Goal: Task Accomplishment & Management: Use online tool/utility

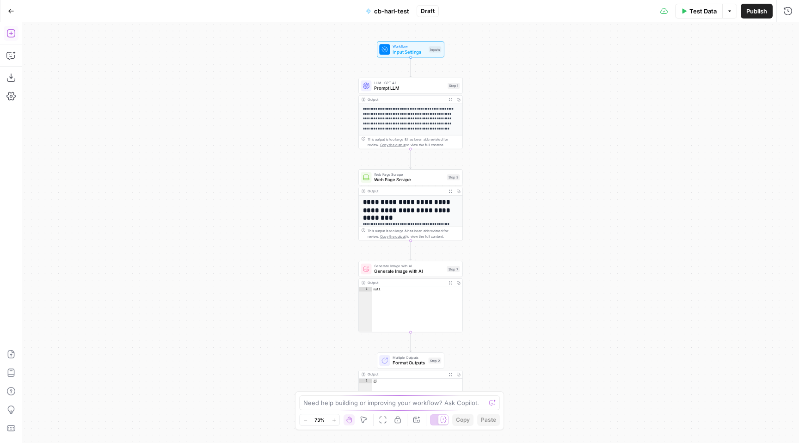
click at [13, 30] on icon "button" at bounding box center [10, 33] width 8 height 8
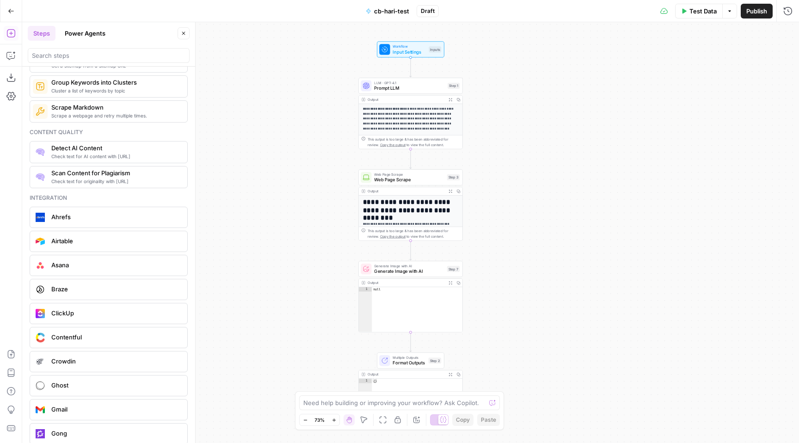
scroll to position [1598, 0]
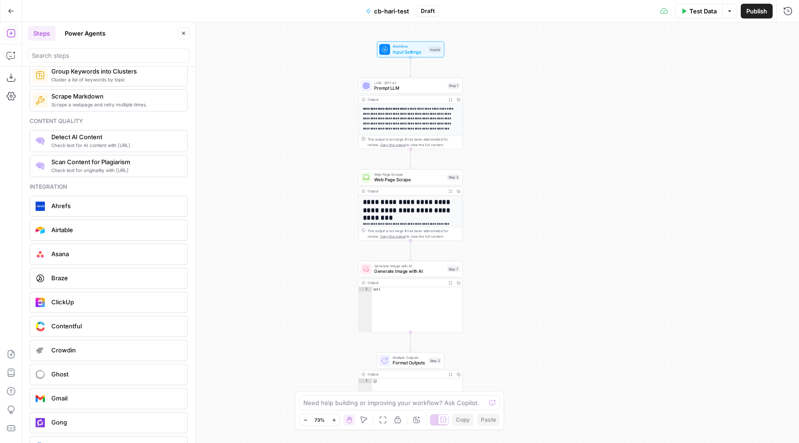
click at [80, 326] on span "Contentful" at bounding box center [115, 325] width 129 height 9
click at [773, 74] on input "Authentication" at bounding box center [701, 70] width 150 height 9
click at [707, 92] on span "Chargebee Web CMS" at bounding box center [705, 93] width 154 height 9
type input "Chargebee Web CMS"
click at [690, 113] on div at bounding box center [706, 108] width 173 height 18
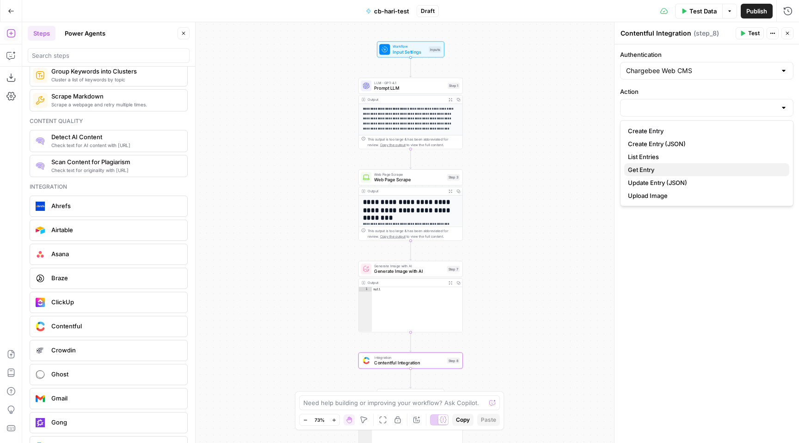
click at [643, 172] on span "Get Entry" at bounding box center [705, 169] width 154 height 9
type input "Get Entry"
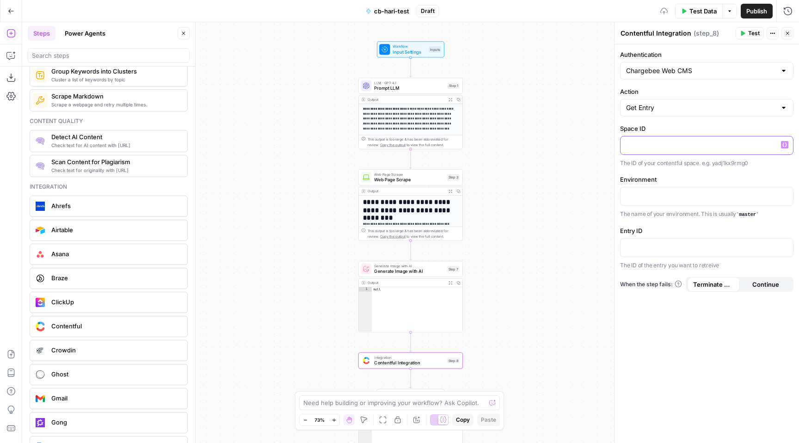
click at [650, 142] on p at bounding box center [706, 144] width 161 height 9
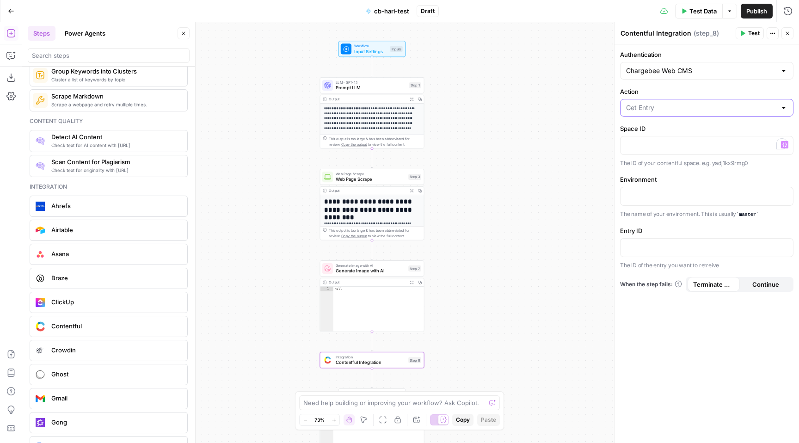
click at [720, 106] on input "Action" at bounding box center [701, 107] width 150 height 9
click at [720, 107] on input "Action" at bounding box center [701, 107] width 150 height 9
click at [565, 158] on div "**********" at bounding box center [410, 232] width 777 height 421
click at [645, 150] on div "To enrich screen reader interactions, please activate Accessibility in Grammarl…" at bounding box center [707, 145] width 172 height 18
click at [649, 111] on input "Action" at bounding box center [701, 107] width 150 height 9
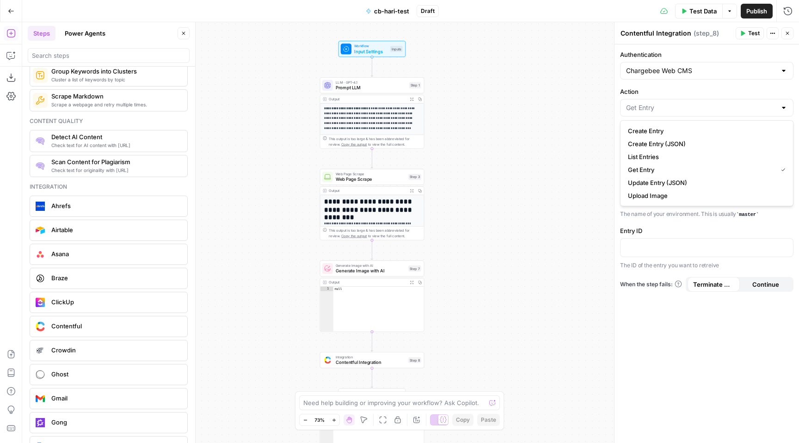
type input "Get Entry"
click at [566, 120] on div "**********" at bounding box center [410, 232] width 777 height 421
click at [642, 145] on p "To enrich screen reader interactions, please activate Accessibility in Grammarl…" at bounding box center [706, 144] width 161 height 9
click at [654, 245] on p at bounding box center [706, 246] width 161 height 9
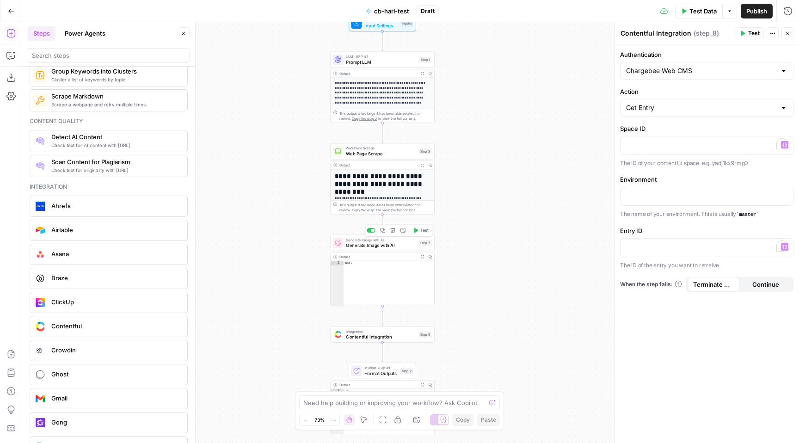
click at [404, 243] on span "Generate Image with AI" at bounding box center [381, 245] width 70 height 7
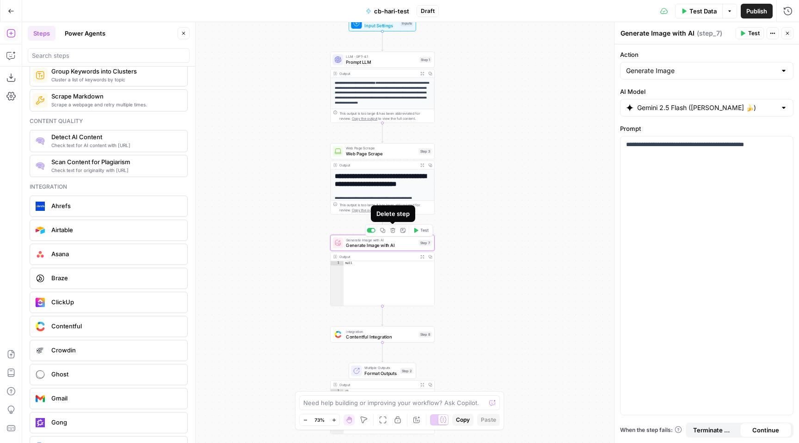
click at [393, 232] on icon "button" at bounding box center [392, 230] width 5 height 5
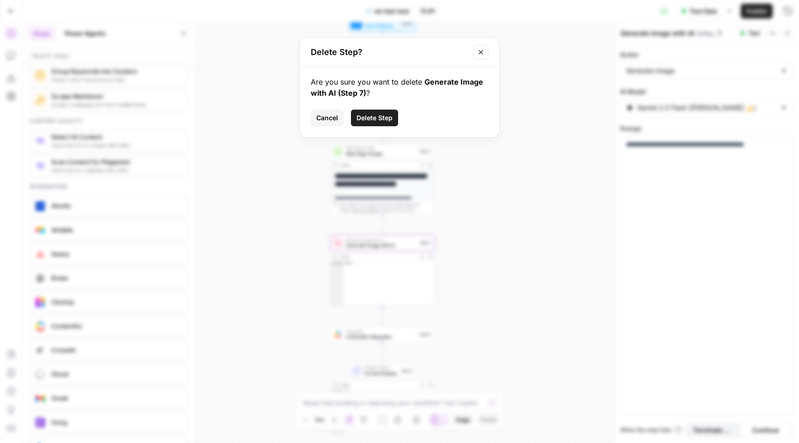
click at [372, 124] on button "Delete Step" at bounding box center [374, 118] width 47 height 17
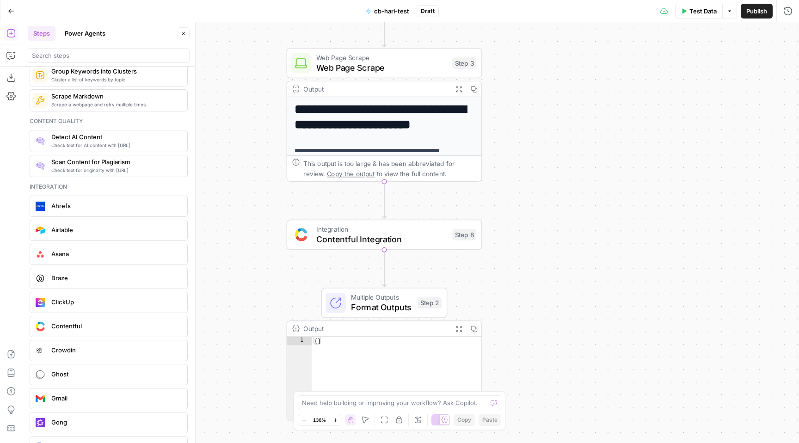
click at [81, 325] on span "Contentful" at bounding box center [115, 325] width 129 height 9
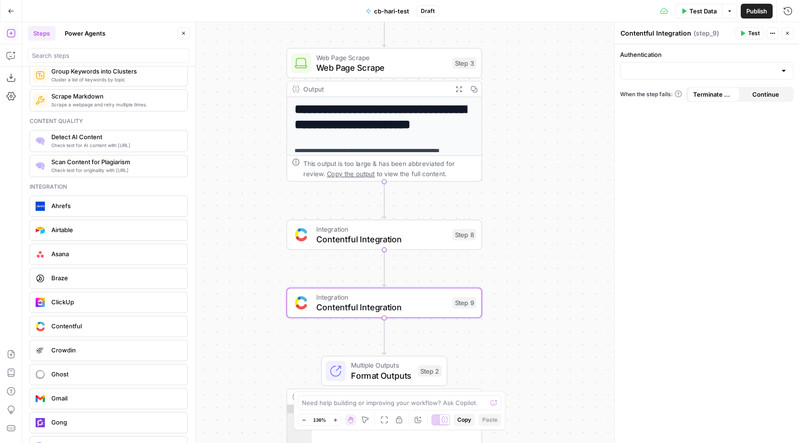
click at [718, 74] on div "Terminate Workflow" at bounding box center [714, 74] width 58 height 9
click at [638, 76] on div at bounding box center [706, 71] width 173 height 18
click at [658, 96] on span "Chargebee Web CMS" at bounding box center [705, 93] width 154 height 9
type input "Chargebee Web CMS"
click at [655, 107] on input "Action" at bounding box center [701, 107] width 150 height 9
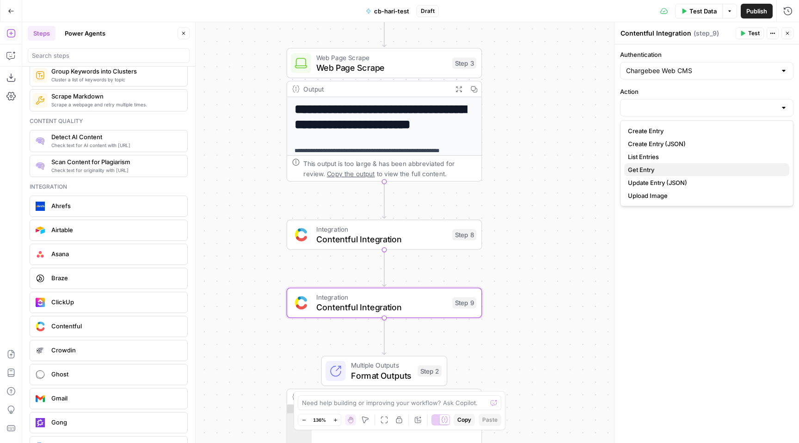
click at [645, 170] on span "Get Entry" at bounding box center [705, 169] width 154 height 9
type input "Get Entry"
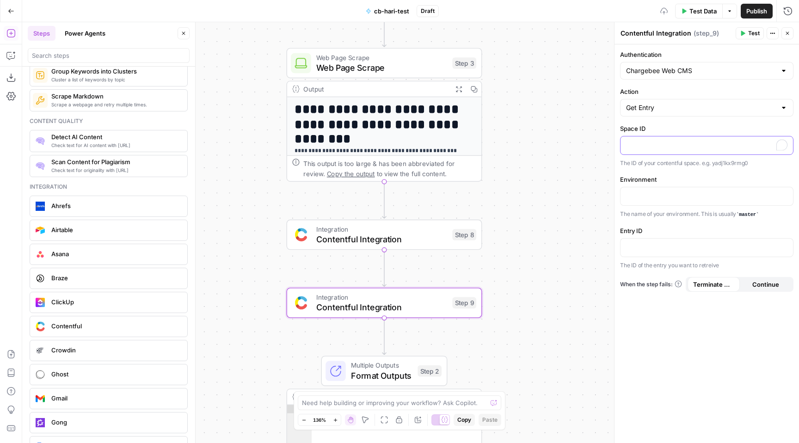
click at [652, 150] on div "To enrich screen reader interactions, please activate Accessibility in Grammarl…" at bounding box center [707, 145] width 172 height 18
click at [533, 142] on div "**********" at bounding box center [410, 232] width 777 height 421
click at [669, 196] on p at bounding box center [706, 195] width 161 height 9
click at [584, 250] on div "**********" at bounding box center [410, 232] width 777 height 421
click at [645, 242] on p "To enrich screen reader interactions, please activate Accessibility in Grammarl…" at bounding box center [706, 246] width 161 height 9
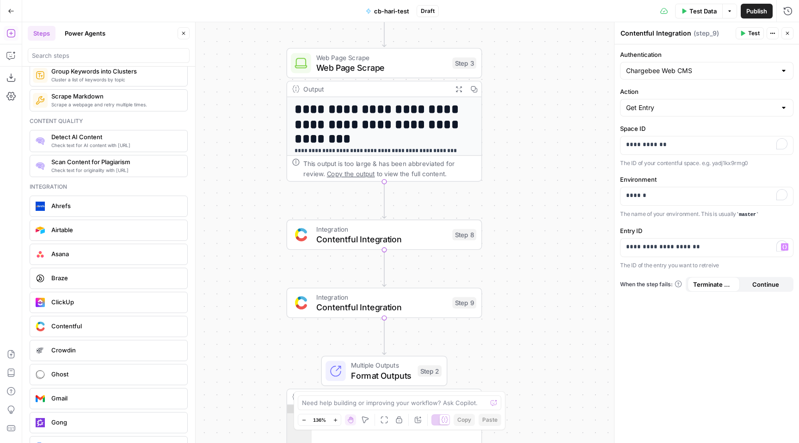
click at [762, 288] on span "Continue" at bounding box center [765, 284] width 27 height 9
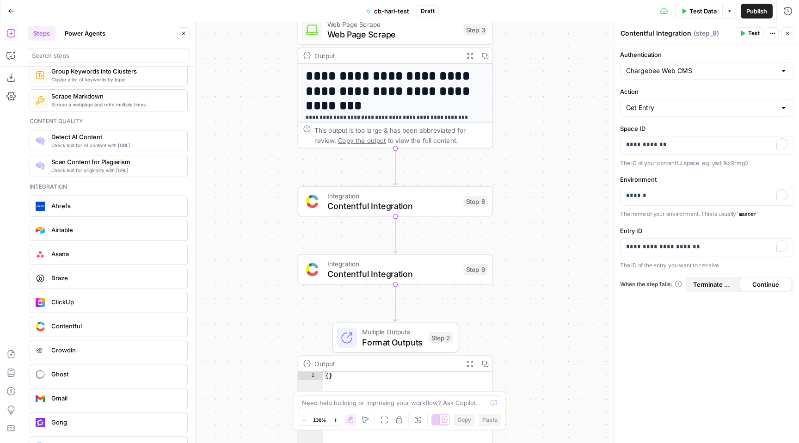
click at [751, 32] on span "Test" at bounding box center [754, 33] width 12 height 8
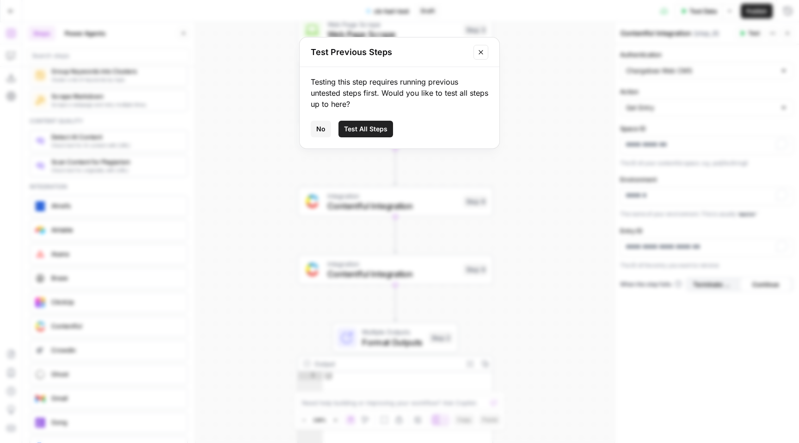
click at [382, 130] on span "Test All Steps" at bounding box center [365, 128] width 43 height 9
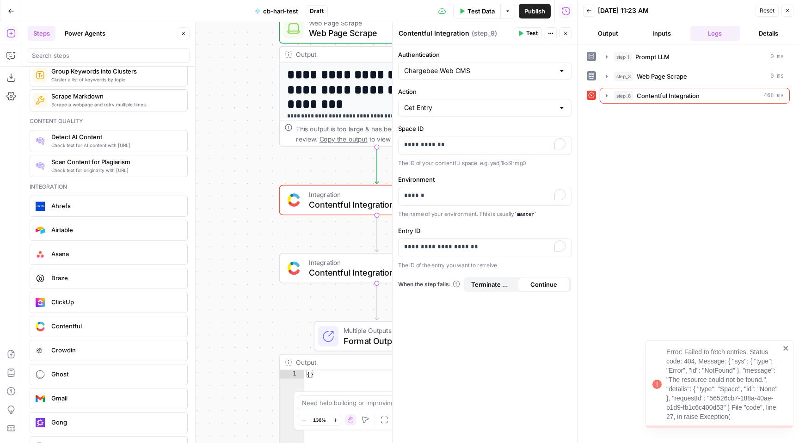
click at [786, 347] on icon "close" at bounding box center [786, 348] width 6 height 7
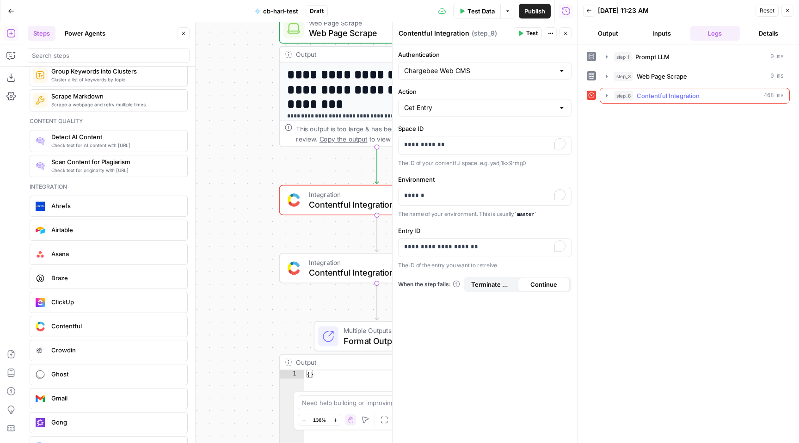
click at [604, 96] on icon "button" at bounding box center [606, 95] width 7 height 7
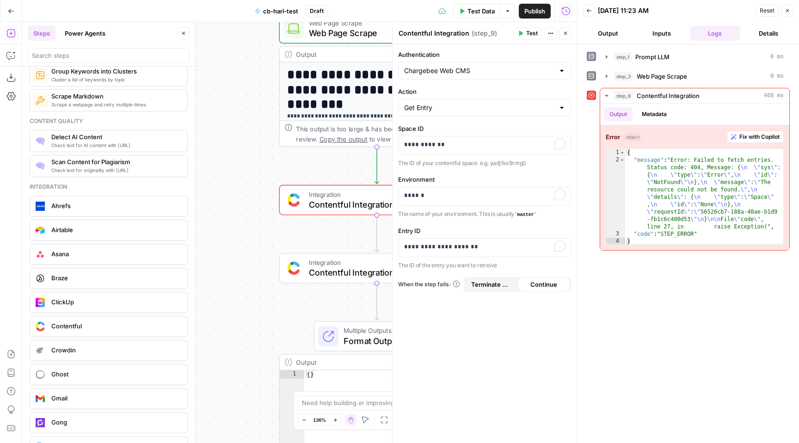
click at [783, 13] on button "Close" at bounding box center [787, 11] width 12 height 12
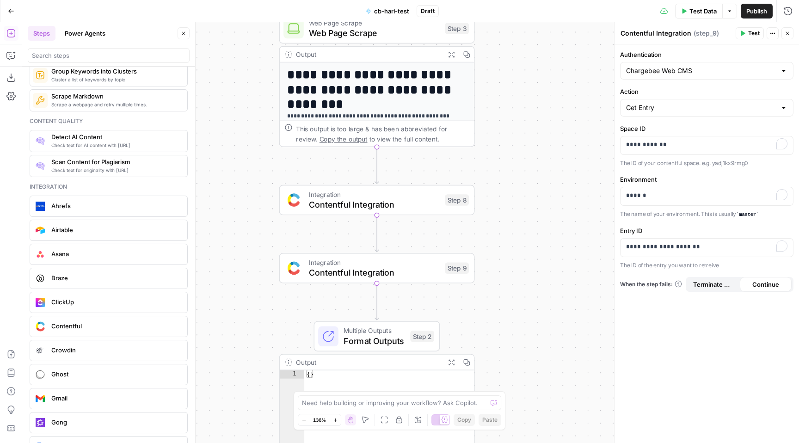
click at [547, 247] on div "**********" at bounding box center [410, 232] width 777 height 421
click at [425, 208] on span "Contentful Integration" at bounding box center [374, 204] width 131 height 12
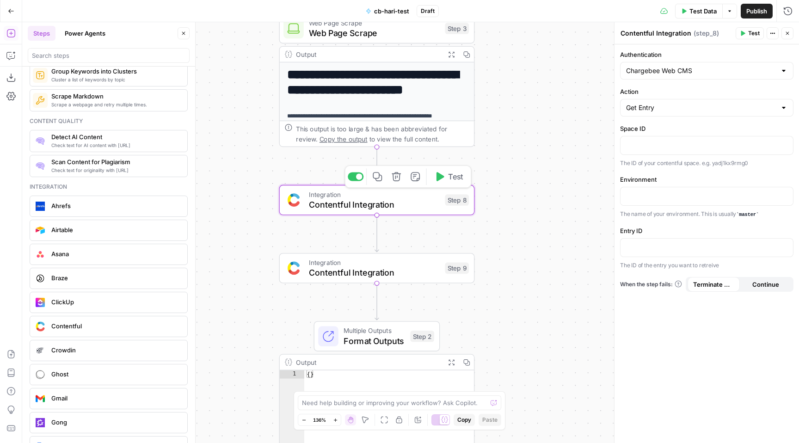
click at [396, 179] on icon "button" at bounding box center [396, 177] width 10 height 10
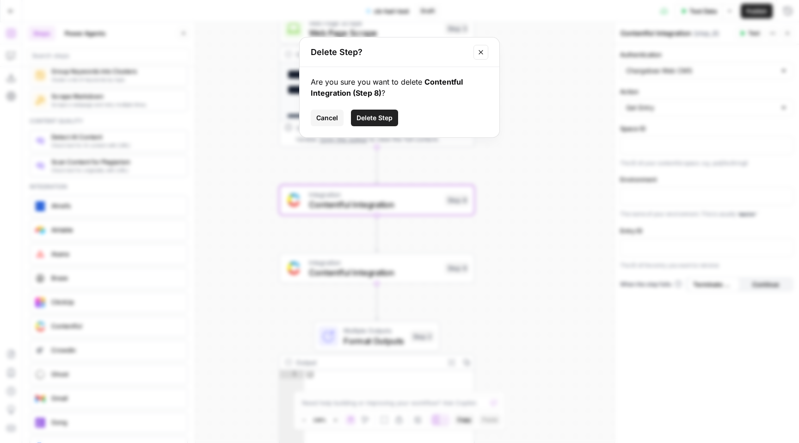
click at [375, 117] on span "Delete Step" at bounding box center [375, 117] width 36 height 9
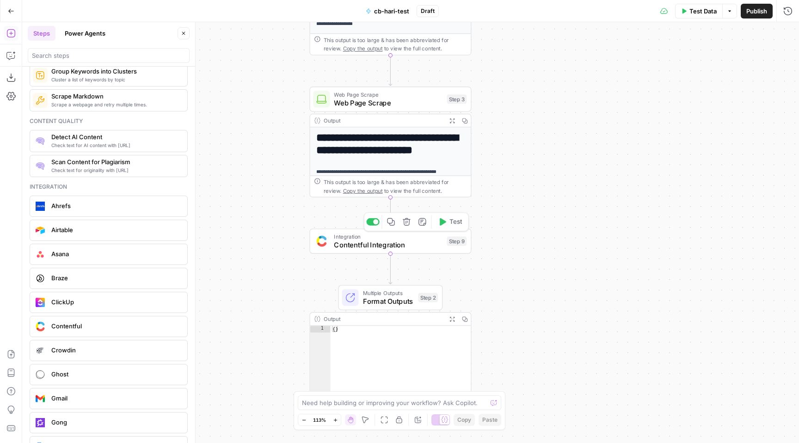
click at [383, 241] on span "Contentful Integration" at bounding box center [388, 245] width 109 height 11
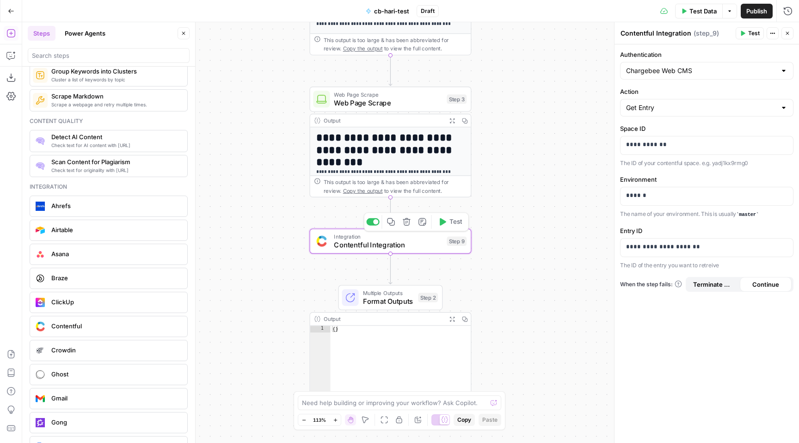
click at [457, 229] on div "Copy step Delete step Add Note Test" at bounding box center [416, 221] width 105 height 19
click at [450, 221] on span "Test" at bounding box center [455, 221] width 12 height 9
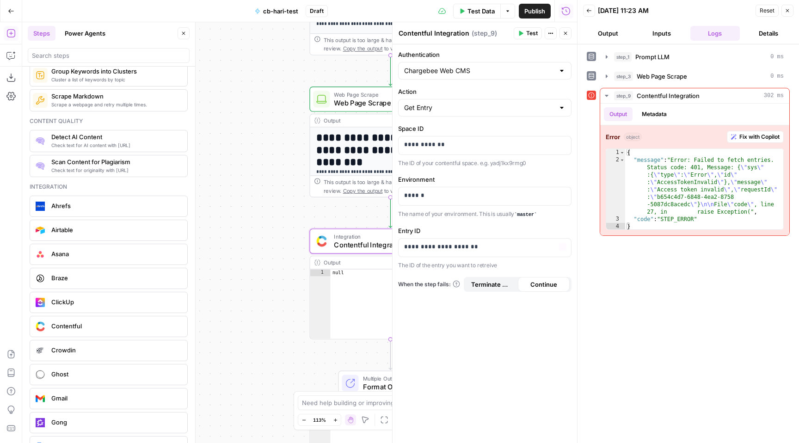
click at [301, 246] on div "**********" at bounding box center [299, 232] width 555 height 421
click at [347, 246] on span "Contentful Integration" at bounding box center [388, 245] width 109 height 11
click at [505, 251] on p "**********" at bounding box center [484, 246] width 161 height 9
click at [751, 138] on span "Fix with Copilot" at bounding box center [759, 137] width 40 height 8
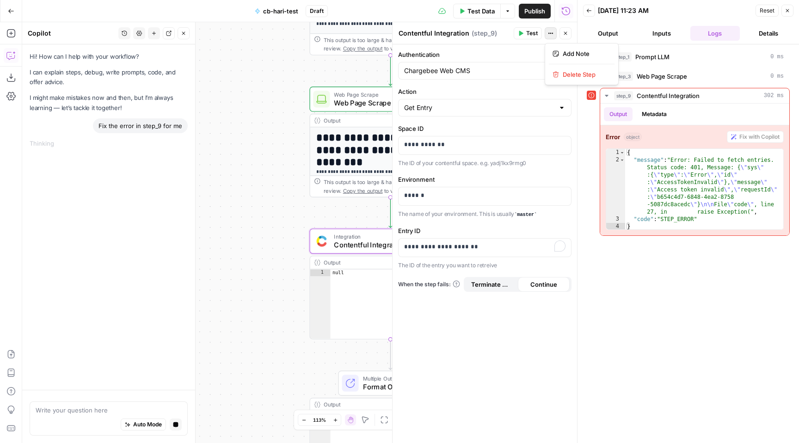
click at [552, 36] on icon "button" at bounding box center [551, 34] width 6 height 6
click at [469, 68] on input "Authentication" at bounding box center [479, 70] width 150 height 9
click at [553, 33] on icon "button" at bounding box center [551, 34] width 6 height 6
click at [786, 12] on icon "button" at bounding box center [788, 11] width 6 height 6
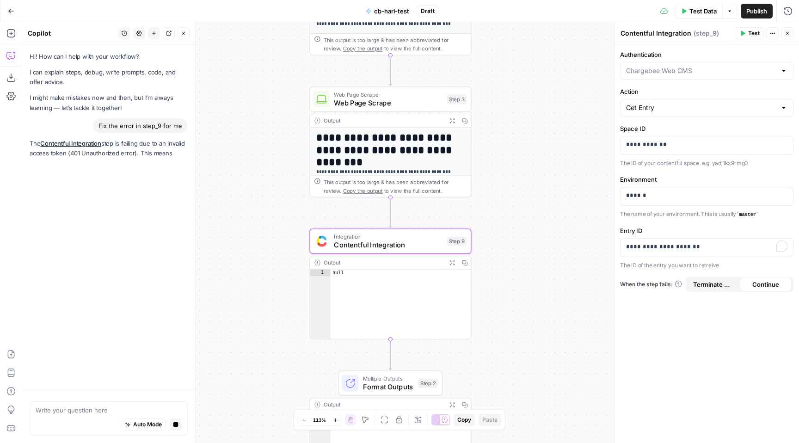
click at [10, 12] on icon "button" at bounding box center [11, 11] width 6 height 6
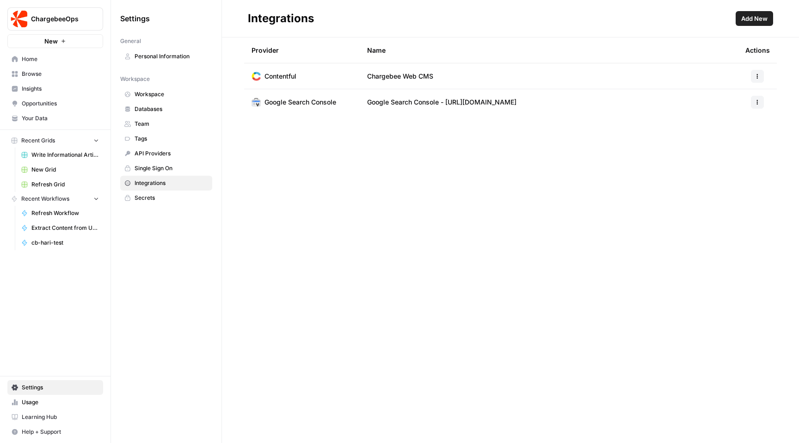
click at [760, 76] on button "button" at bounding box center [757, 76] width 13 height 13
click at [736, 96] on span "Edit" at bounding box center [738, 96] width 30 height 9
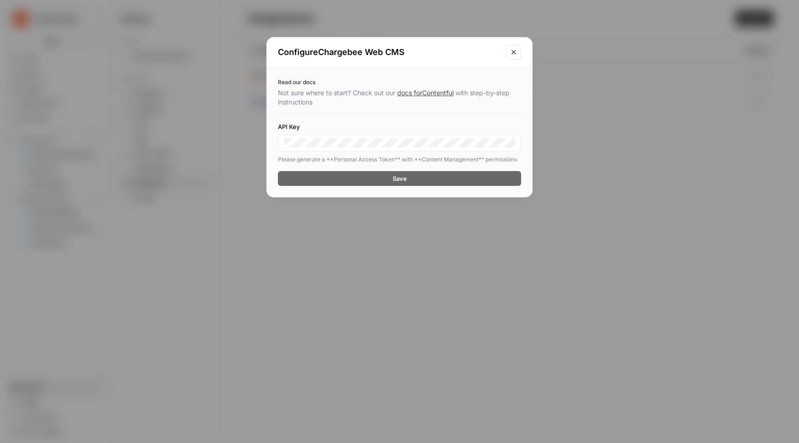
click at [393, 150] on div at bounding box center [399, 143] width 243 height 18
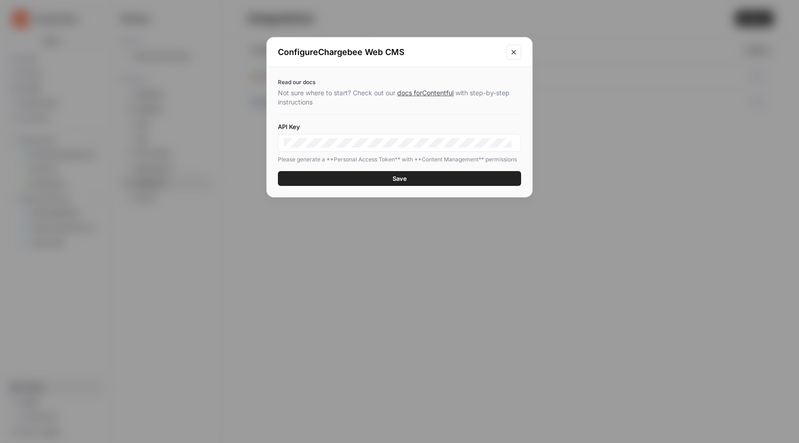
click at [355, 185] on button "Save" at bounding box center [399, 178] width 243 height 15
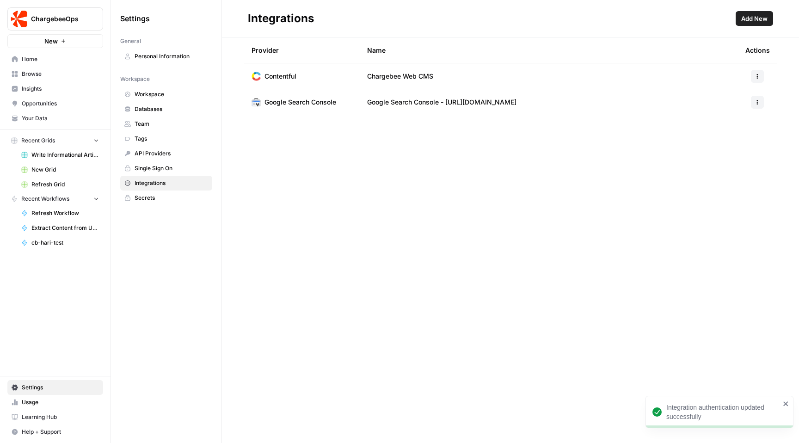
click at [55, 59] on span "Home" at bounding box center [60, 59] width 77 height 8
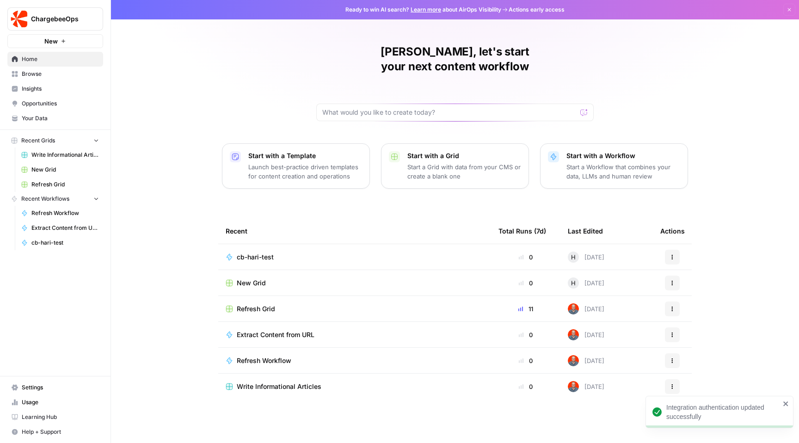
click at [263, 252] on span "cb-hari-test" at bounding box center [255, 256] width 37 height 9
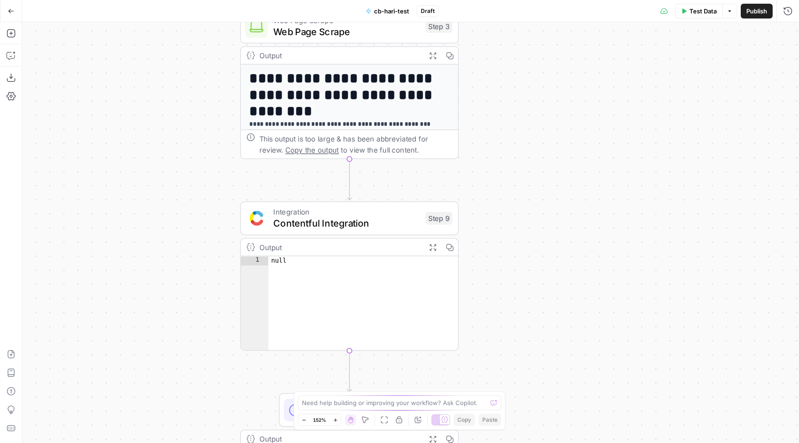
click at [360, 224] on span "Contentful Integration" at bounding box center [346, 223] width 147 height 14
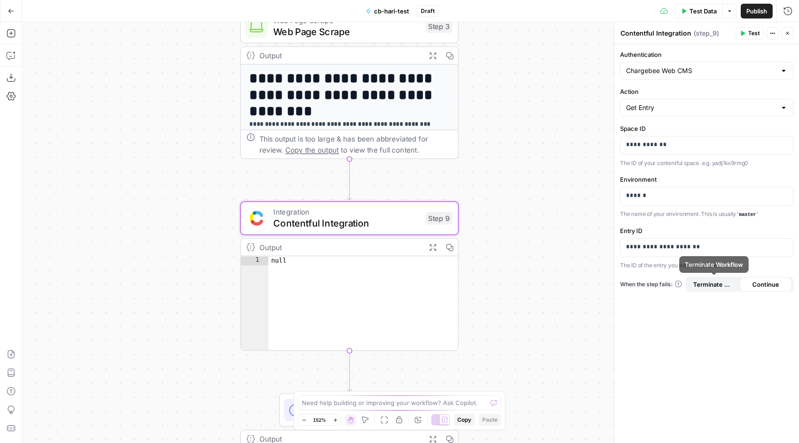
click at [757, 284] on span "Continue" at bounding box center [765, 284] width 27 height 9
click at [748, 35] on span "Test" at bounding box center [754, 33] width 12 height 8
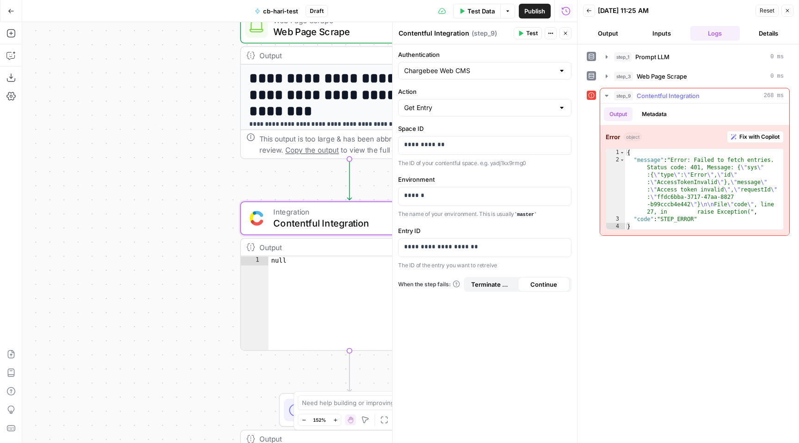
click at [659, 114] on button "Metadata" at bounding box center [654, 114] width 36 height 14
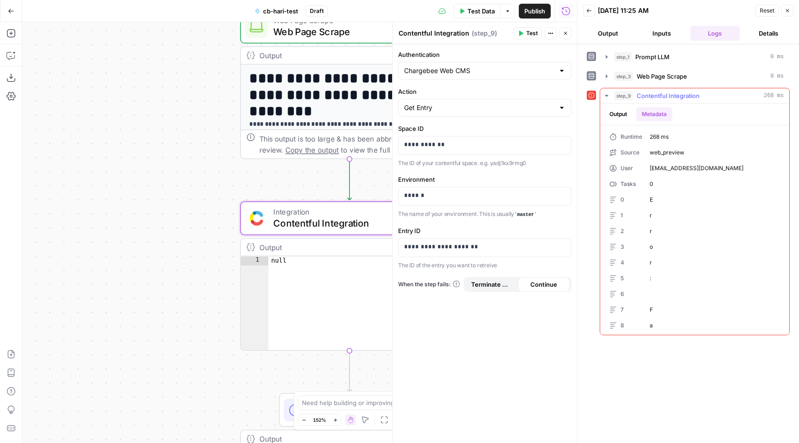
click at [611, 116] on button "Output" at bounding box center [618, 114] width 29 height 14
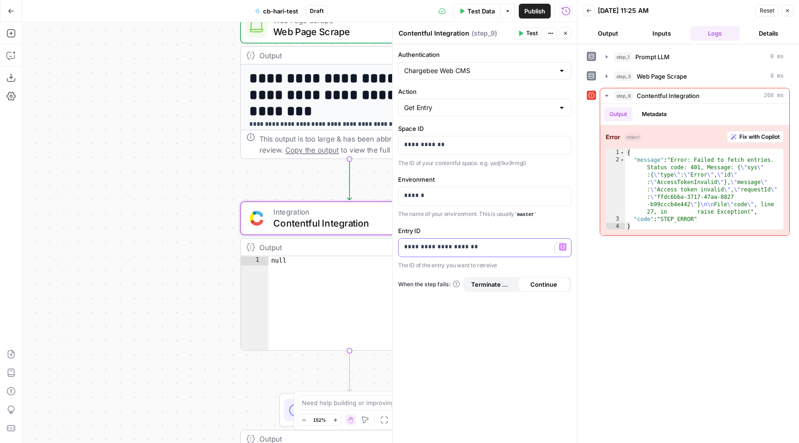
click at [468, 247] on p "**********" at bounding box center [484, 246] width 161 height 9
click at [605, 77] on icon "button" at bounding box center [606, 76] width 7 height 7
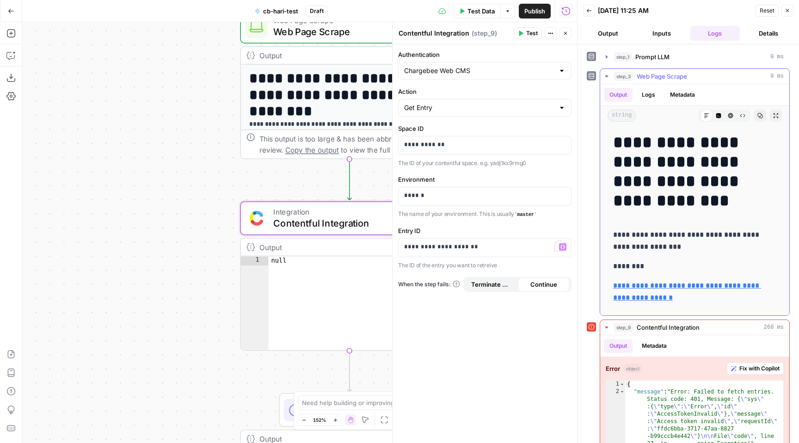
click at [605, 77] on icon "button" at bounding box center [606, 76] width 7 height 7
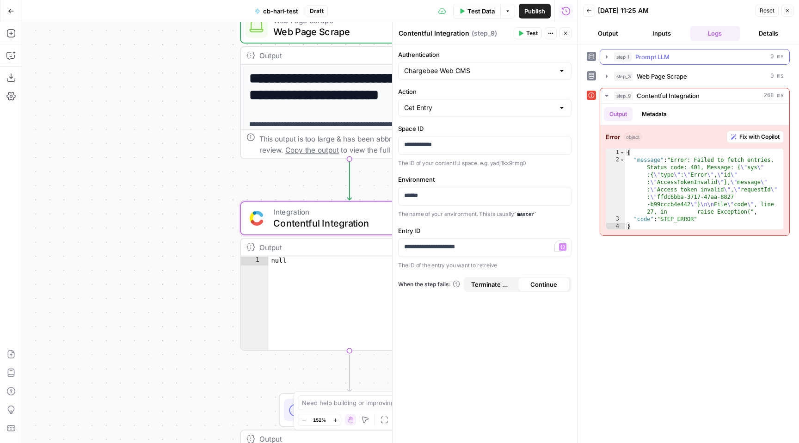
click at [607, 59] on icon "button" at bounding box center [606, 56] width 7 height 7
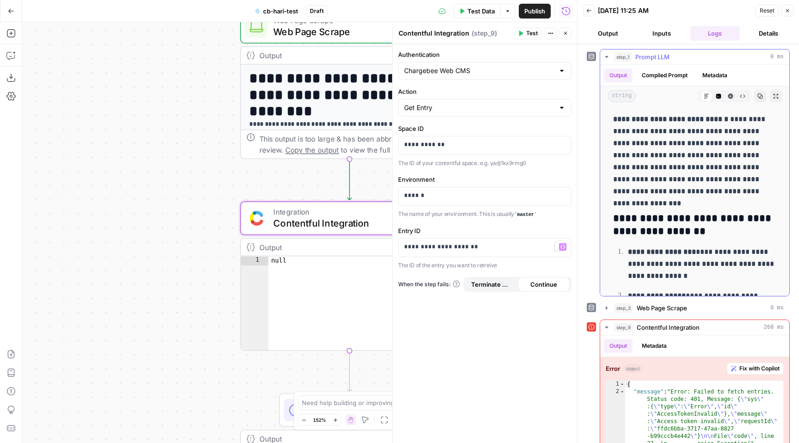
click at [607, 59] on icon "button" at bounding box center [606, 56] width 7 height 7
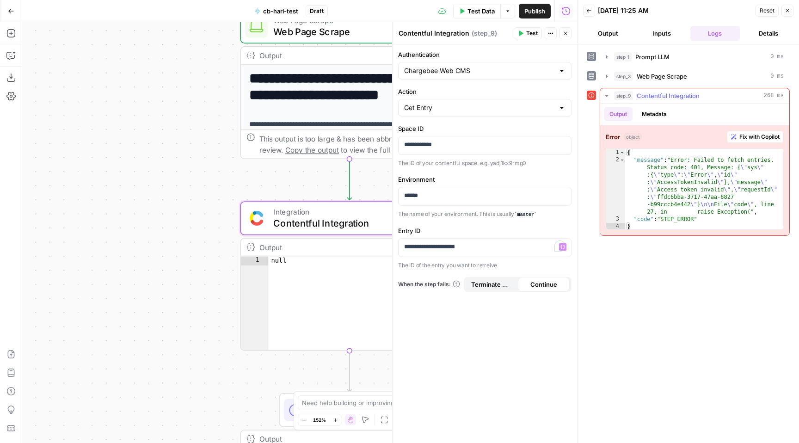
click at [738, 138] on button "Fix with Copilot" at bounding box center [755, 137] width 57 height 12
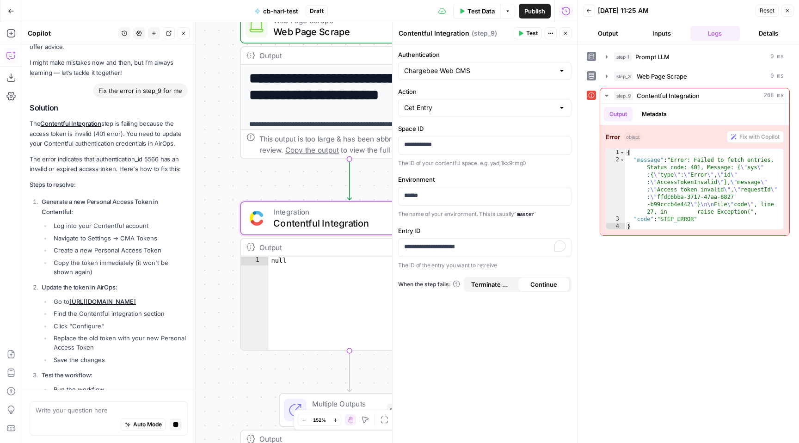
scroll to position [33, 0]
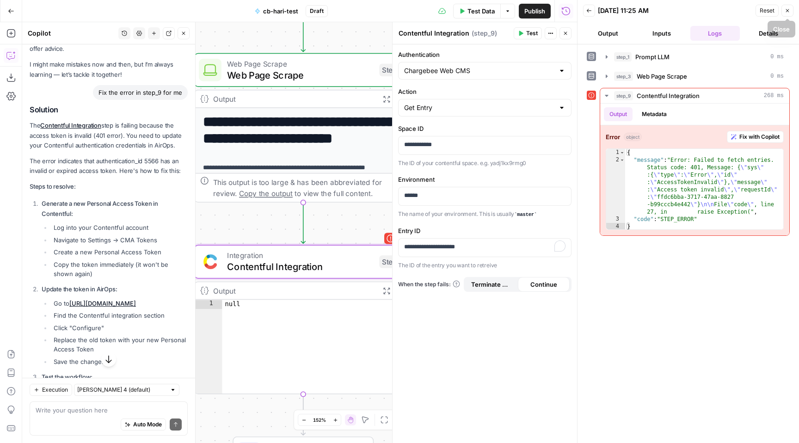
click at [781, 12] on div "Reset Close" at bounding box center [775, 11] width 38 height 14
click at [785, 10] on icon "button" at bounding box center [788, 11] width 6 height 6
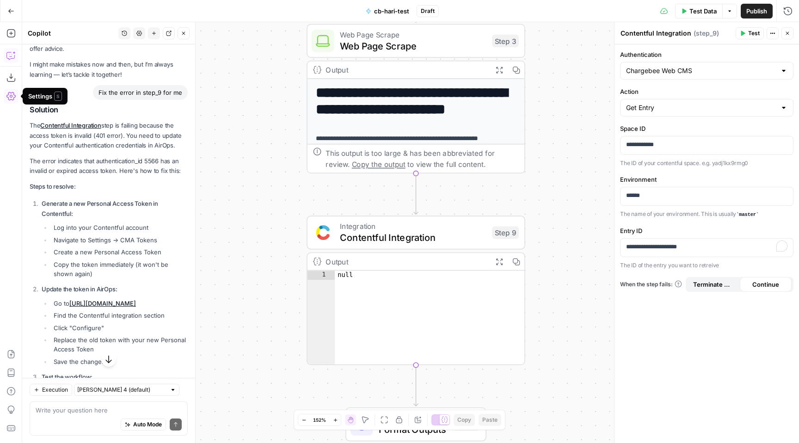
click at [7, 98] on icon "button" at bounding box center [10, 96] width 9 height 9
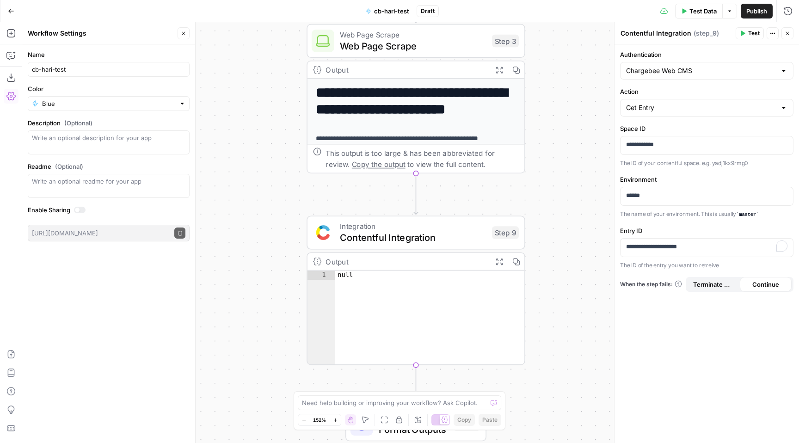
click at [11, 11] on icon "button" at bounding box center [11, 11] width 6 height 4
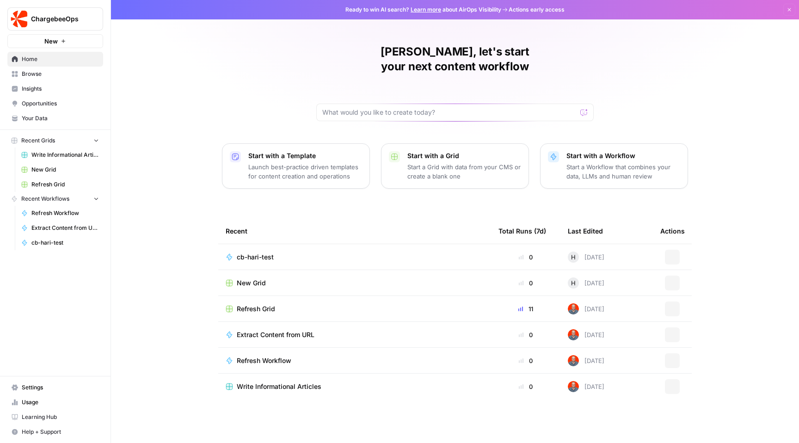
click at [22, 391] on span "Settings" at bounding box center [60, 387] width 77 height 8
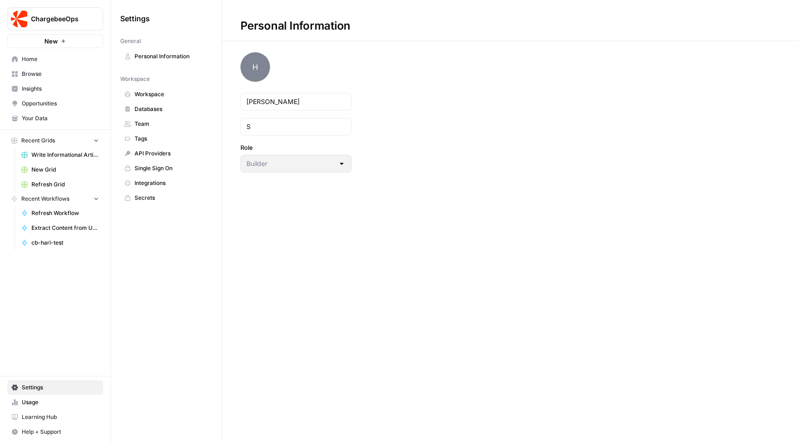
click at [151, 185] on span "Integrations" at bounding box center [172, 183] width 74 height 8
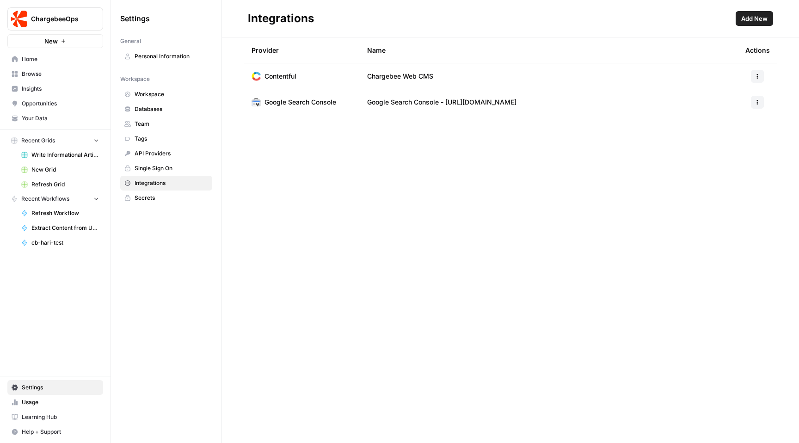
click at [347, 71] on td "Contentful" at bounding box center [302, 75] width 116 height 25
click at [758, 77] on icon "button" at bounding box center [758, 77] width 6 height 6
click at [735, 98] on span "Edit" at bounding box center [738, 96] width 30 height 9
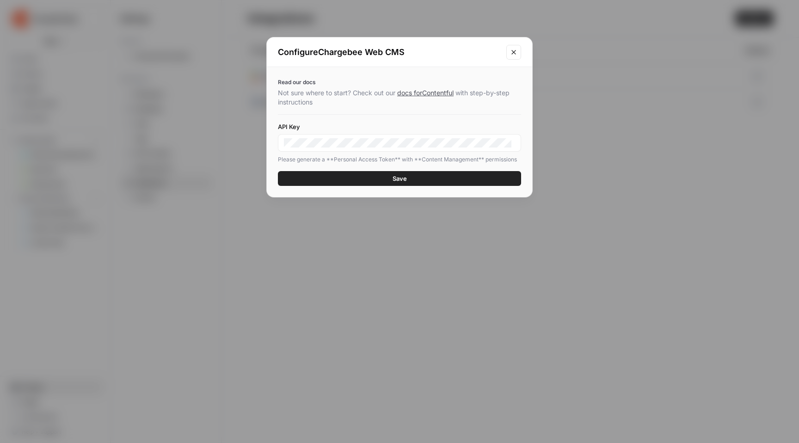
click at [357, 180] on button "Save" at bounding box center [399, 178] width 243 height 15
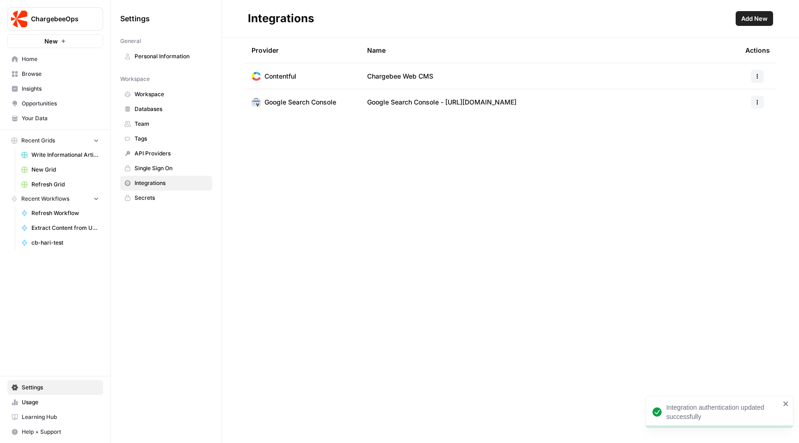
click at [33, 62] on span "Home" at bounding box center [60, 59] width 77 height 8
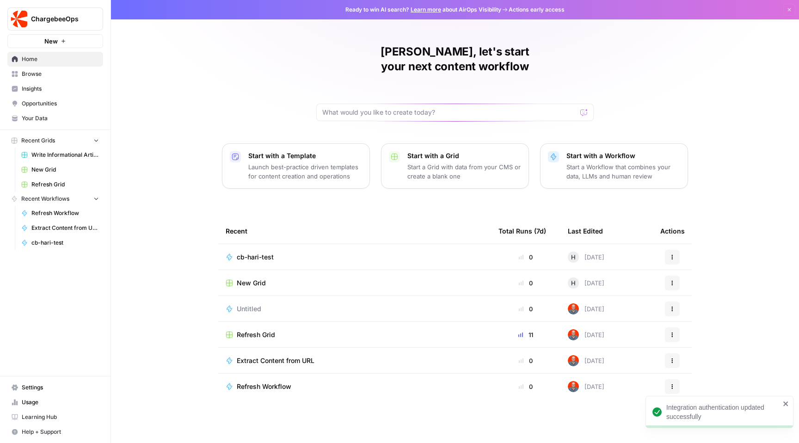
click at [252, 252] on span "cb-hari-test" at bounding box center [255, 256] width 37 height 9
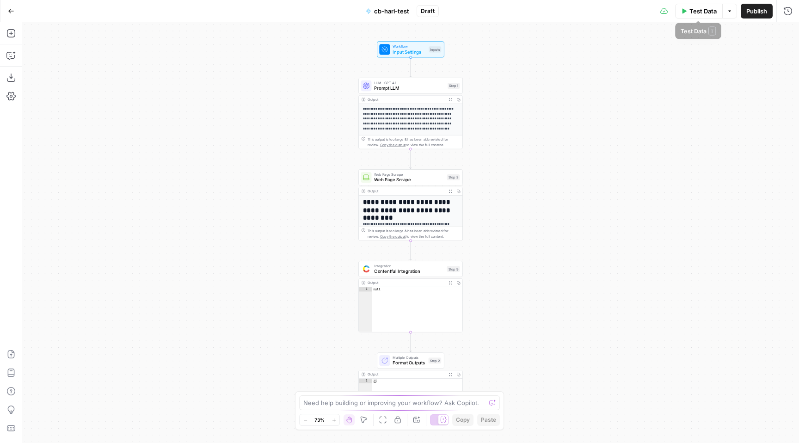
click at [695, 17] on button "Test Data" at bounding box center [699, 11] width 48 height 15
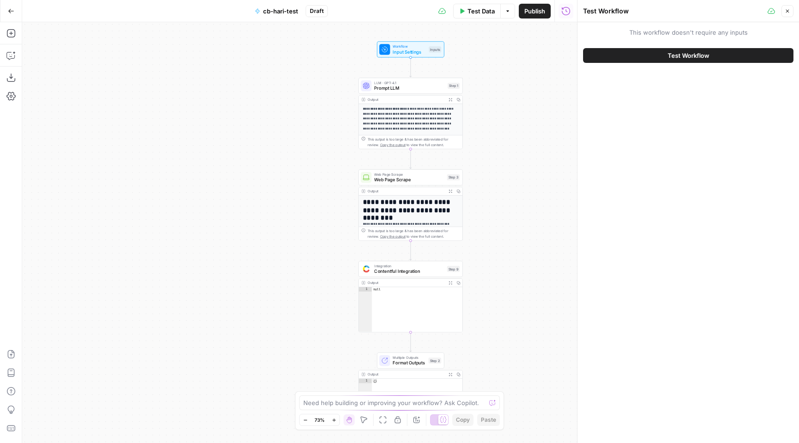
click at [685, 53] on span "Test Workflow" at bounding box center [689, 55] width 42 height 9
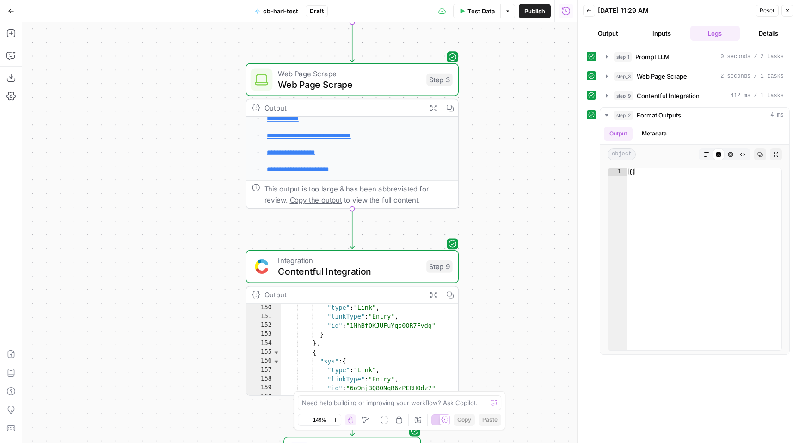
scroll to position [948, 0]
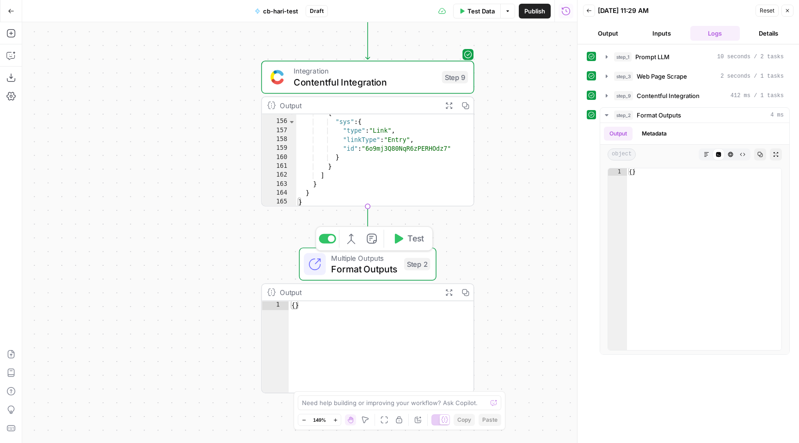
click at [378, 265] on span "Format Outputs" at bounding box center [365, 269] width 68 height 14
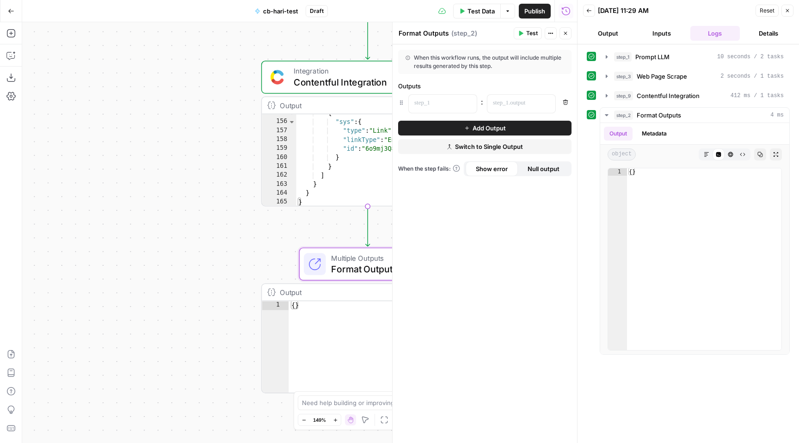
click at [208, 201] on div "**********" at bounding box center [299, 232] width 555 height 421
click at [570, 34] on button "Close" at bounding box center [566, 33] width 12 height 12
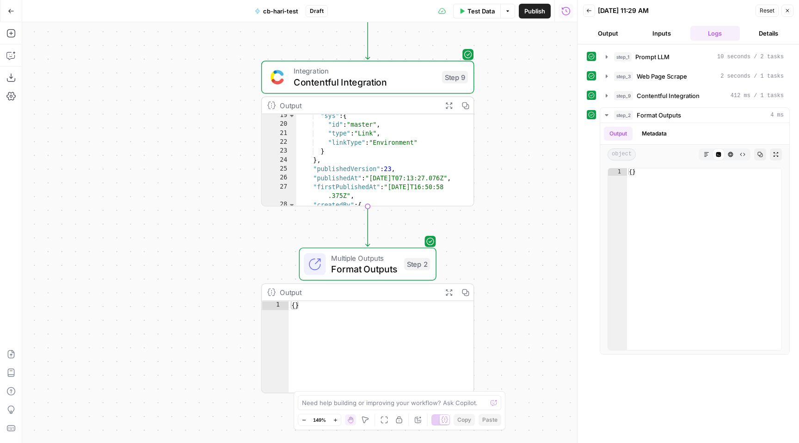
scroll to position [0, 0]
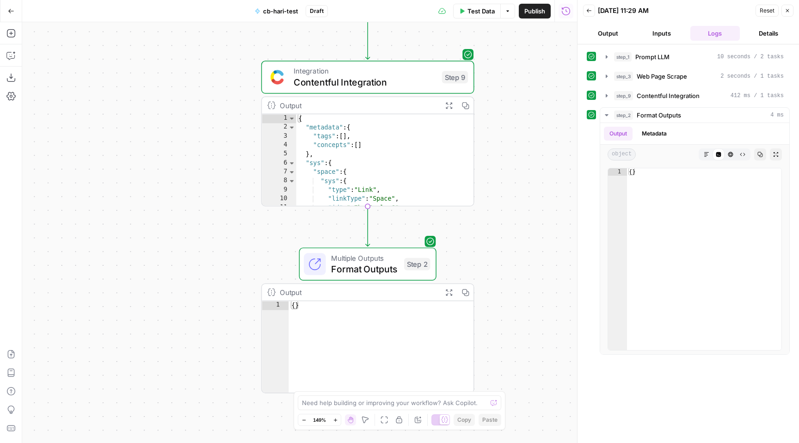
click at [446, 98] on button "Expand Output" at bounding box center [449, 105] width 17 height 17
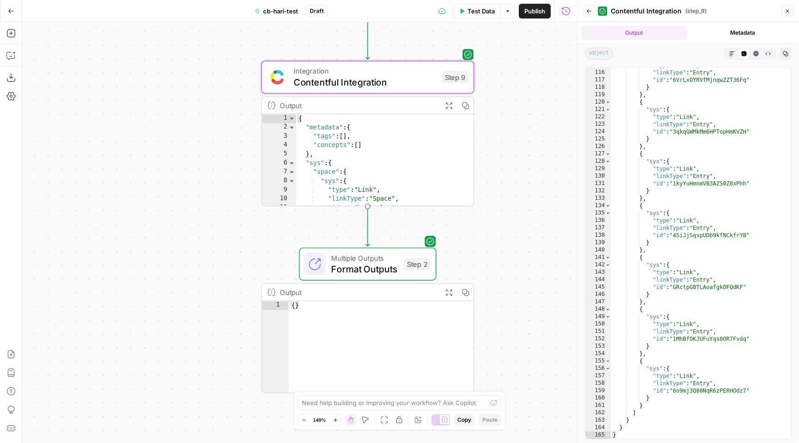
scroll to position [864, 0]
click at [732, 55] on icon "button" at bounding box center [732, 54] width 6 height 6
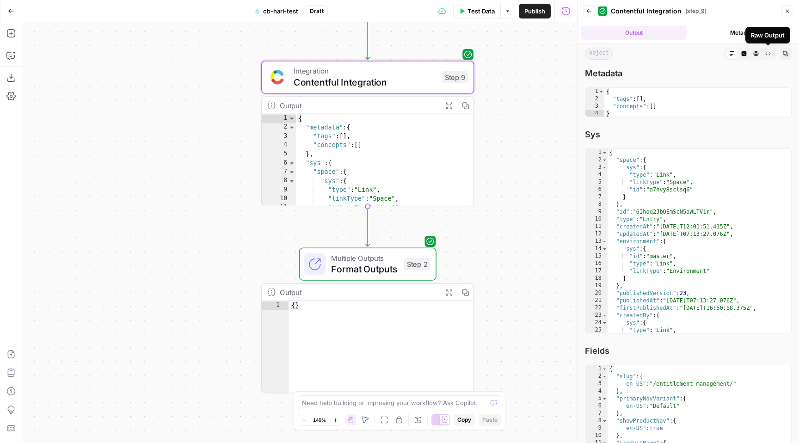
click at [754, 54] on icon "button" at bounding box center [756, 53] width 5 height 5
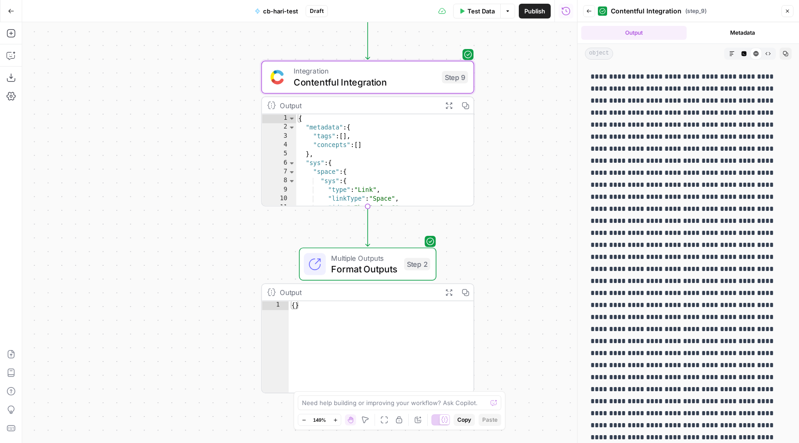
scroll to position [176, 0]
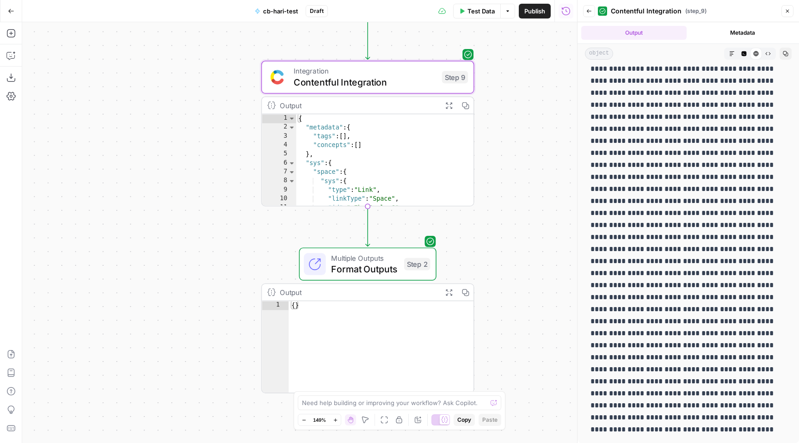
click at [765, 55] on button "Raw Output" at bounding box center [768, 54] width 12 height 12
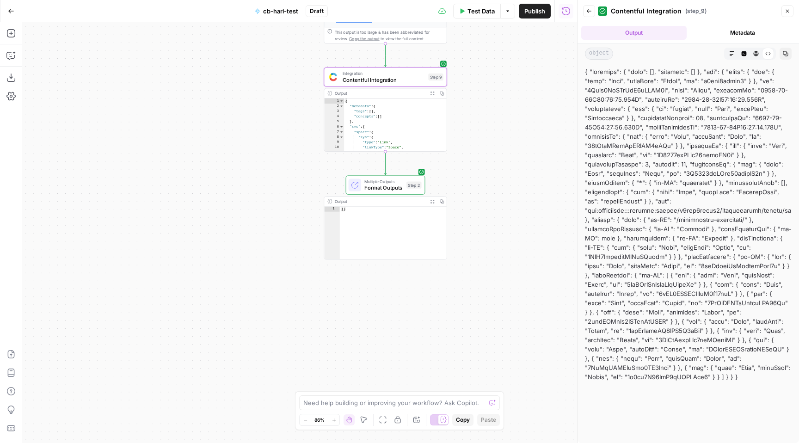
click at [394, 80] on span "Contentful Integration" at bounding box center [384, 80] width 83 height 8
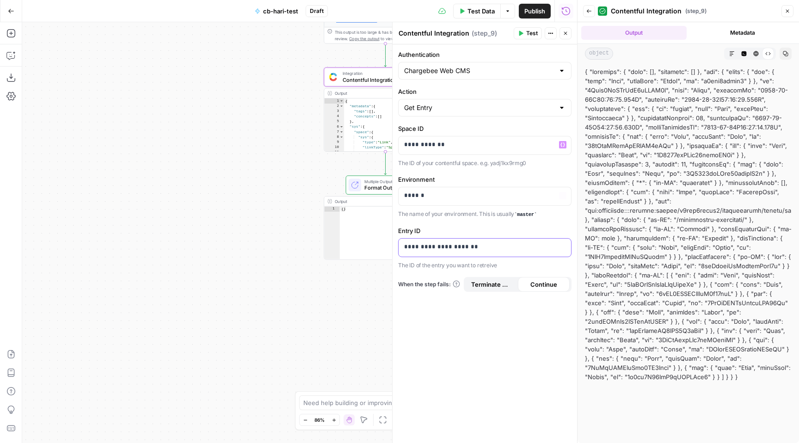
click at [449, 246] on p "**********" at bounding box center [484, 246] width 161 height 9
click at [550, 284] on span "Continue" at bounding box center [543, 284] width 27 height 9
click at [543, 307] on div "**********" at bounding box center [485, 243] width 185 height 399
click at [529, 35] on span "Test" at bounding box center [532, 33] width 12 height 8
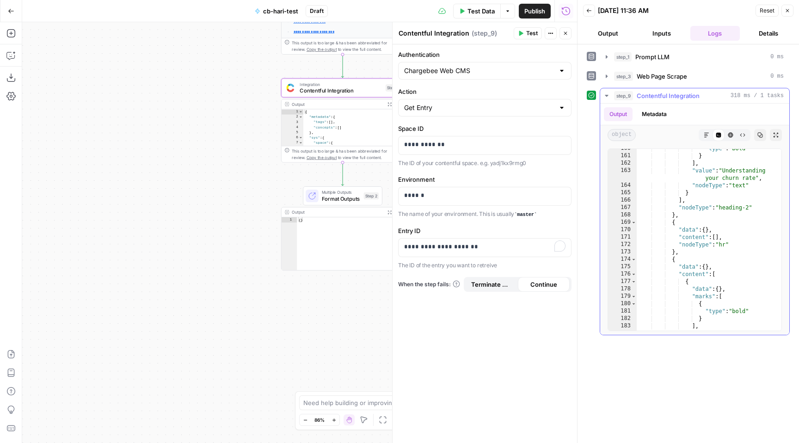
scroll to position [760, 0]
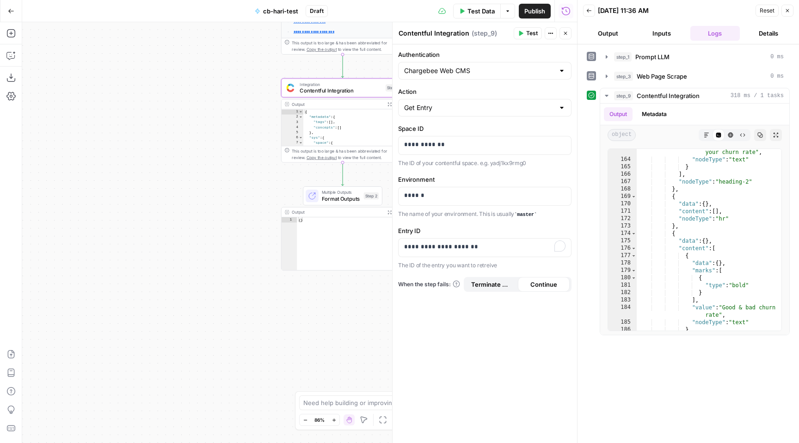
click at [484, 8] on span "Test Data" at bounding box center [481, 10] width 27 height 9
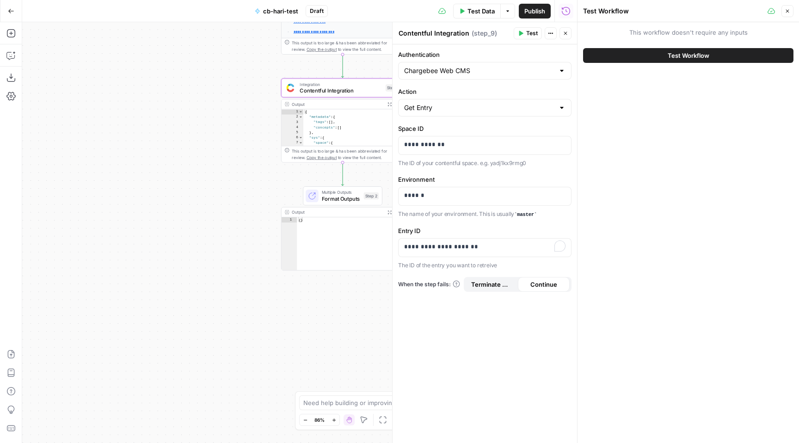
click at [621, 57] on button "Test Workflow" at bounding box center [688, 55] width 210 height 15
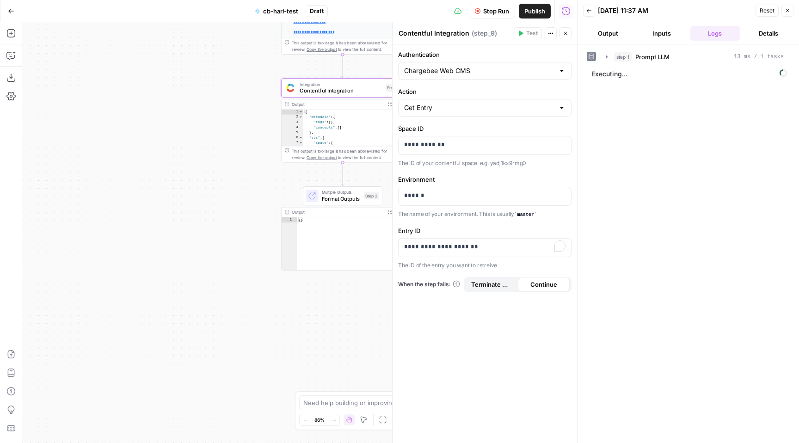
drag, startPoint x: 322, startPoint y: 101, endPoint x: 283, endPoint y: 178, distance: 86.4
click at [283, 178] on div "**********" at bounding box center [299, 232] width 555 height 421
